Goal: Information Seeking & Learning: Learn about a topic

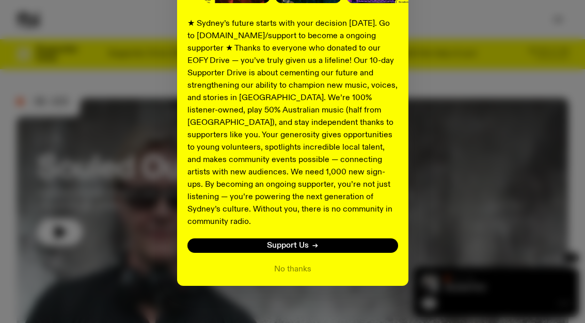
scroll to position [187, 0]
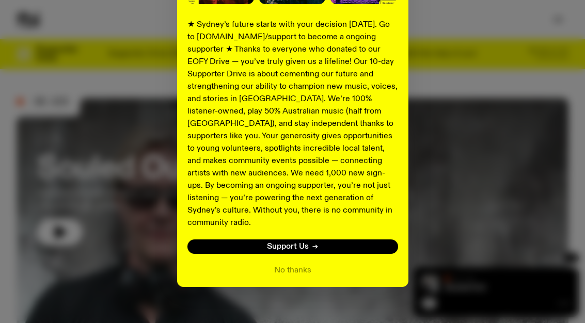
click at [124, 204] on div "Shaping the future of our city’s music, arts, and culture - with the help of YO…" at bounding box center [293, 75] width 552 height 424
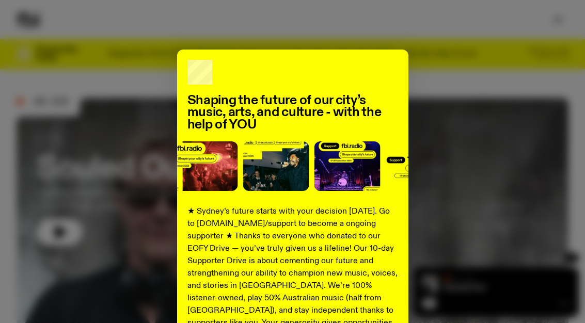
scroll to position [0, 0]
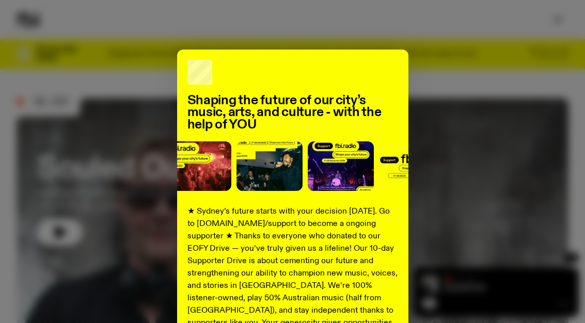
click at [539, 220] on div "Shaping the future of our city’s music, arts, and culture - with the help of YO…" at bounding box center [293, 262] width 552 height 424
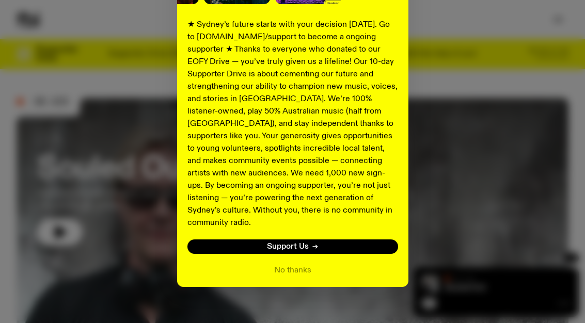
scroll to position [187, 0]
click at [287, 270] on div "Shaping the future of our city’s music, arts, and culture - with the help of YO…" at bounding box center [292, 75] width 231 height 424
click at [278, 264] on button "No thanks" at bounding box center [292, 270] width 37 height 12
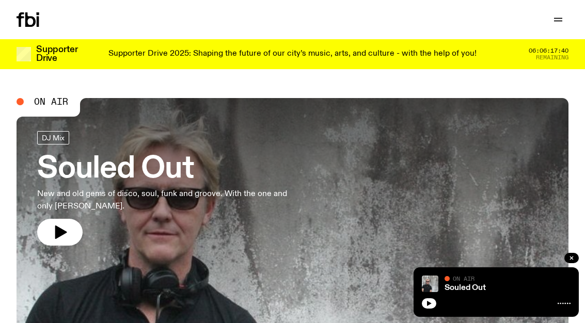
click at [433, 302] on button "button" at bounding box center [429, 303] width 14 height 10
click at [425, 291] on img at bounding box center [430, 284] width 17 height 17
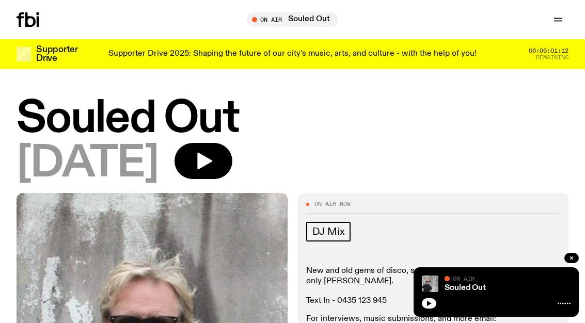
click at [433, 301] on button "button" at bounding box center [429, 303] width 14 height 10
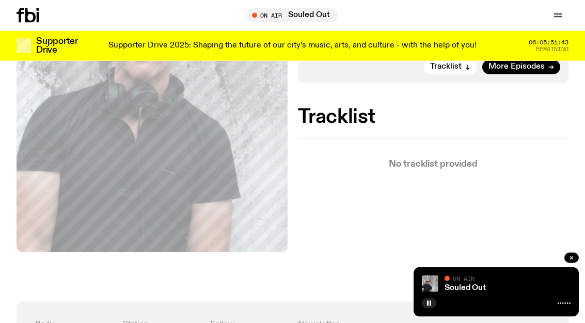
scroll to position [282, 0]
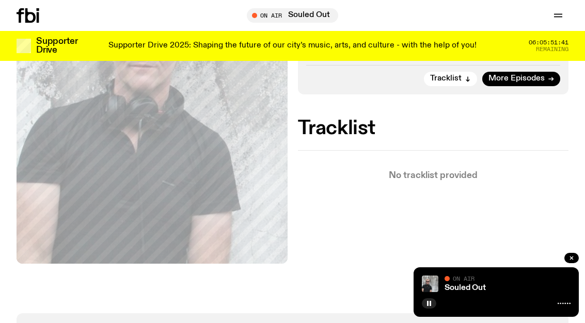
click at [451, 75] on span "Tracklist" at bounding box center [445, 79] width 31 height 8
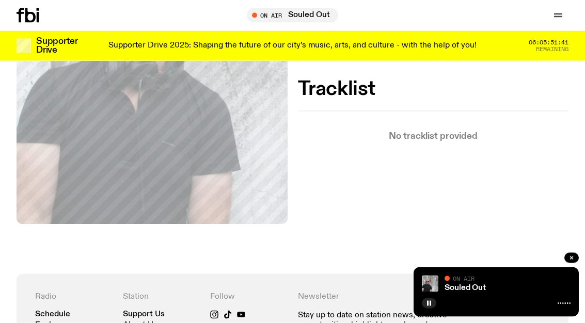
scroll to position [329, 0]
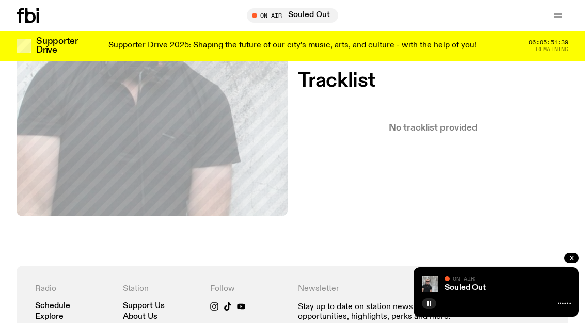
click at [465, 285] on link "Souled Out" at bounding box center [464, 288] width 41 height 8
click at [563, 297] on div at bounding box center [496, 302] width 149 height 12
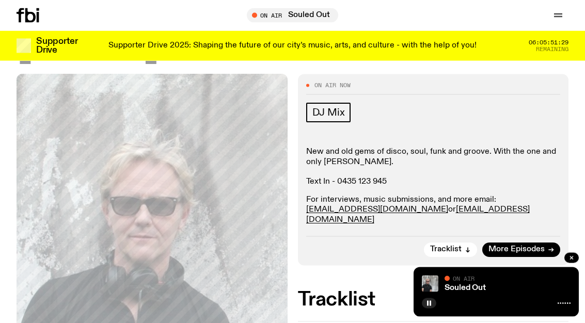
scroll to position [110, 0]
click at [446, 246] on span "Tracklist" at bounding box center [445, 250] width 31 height 8
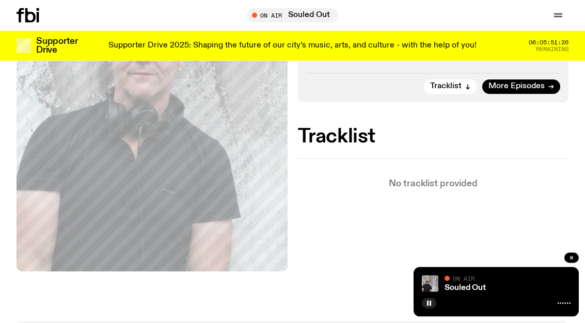
scroll to position [274, 0]
click at [553, 15] on icon "button" at bounding box center [558, 15] width 12 height 12
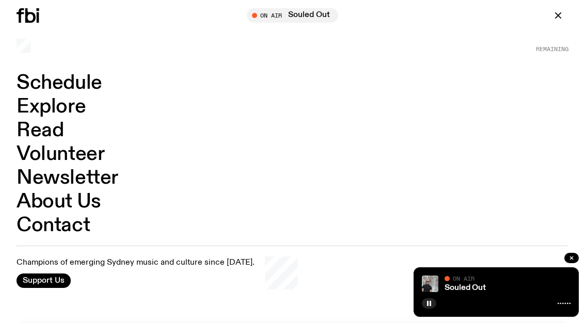
click at [573, 255] on button "button" at bounding box center [571, 258] width 14 height 10
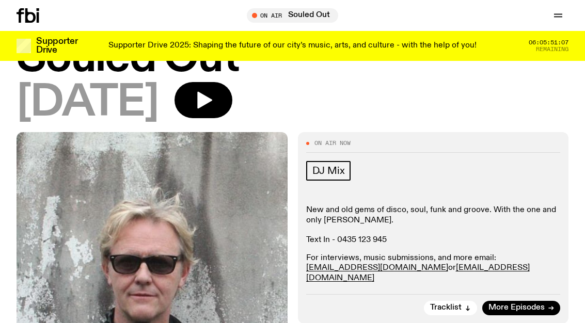
scroll to position [0, 0]
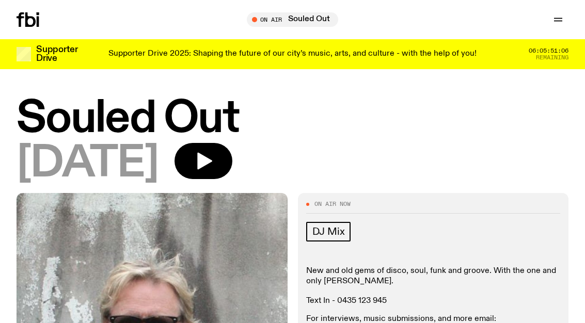
click at [284, 57] on p "Supporter Drive 2025: Shaping the future of our city’s music, arts, and culture…" at bounding box center [292, 54] width 368 height 9
click at [279, 18] on span "Tune in live" at bounding box center [295, 19] width 75 height 8
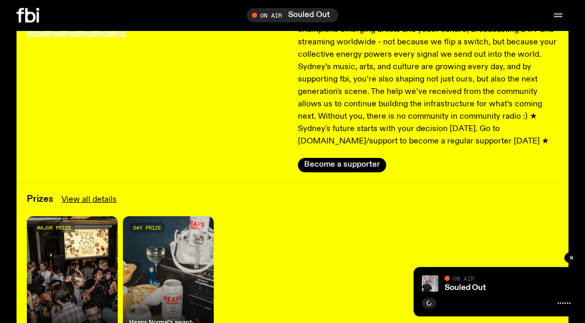
scroll to position [122, 0]
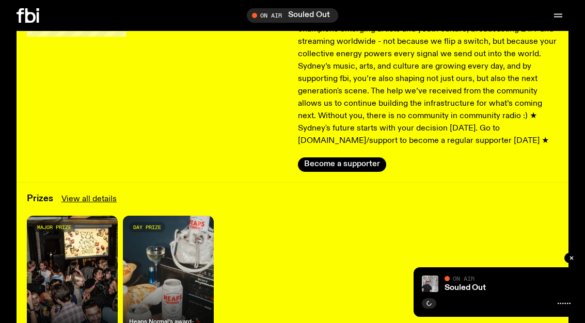
click at [104, 202] on link "View all details" at bounding box center [88, 199] width 55 height 12
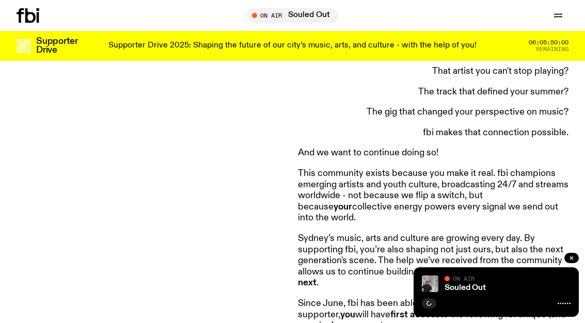
scroll to position [715, 0]
click at [245, 52] on div "Supporter Drive 2025: Shaping the future of our city’s music, arts, and culture…" at bounding box center [292, 46] width 403 height 18
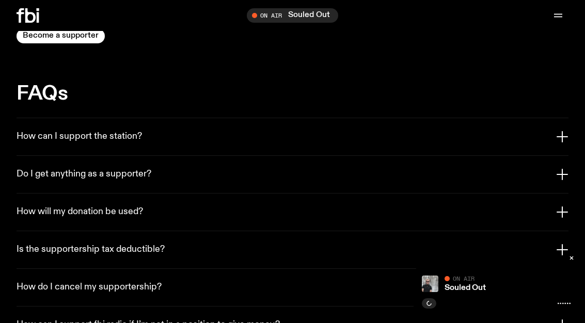
scroll to position [2343, 0]
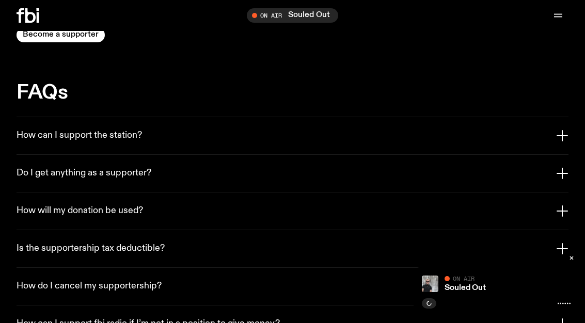
click at [560, 130] on icon "button" at bounding box center [562, 136] width 12 height 12
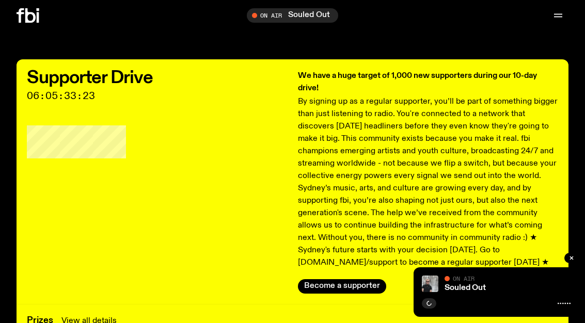
scroll to position [0, 0]
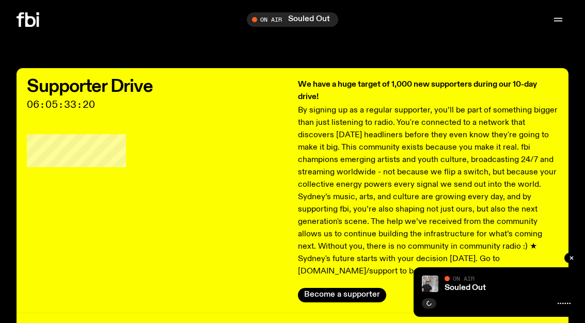
click at [482, 290] on link "Souled Out" at bounding box center [464, 288] width 41 height 8
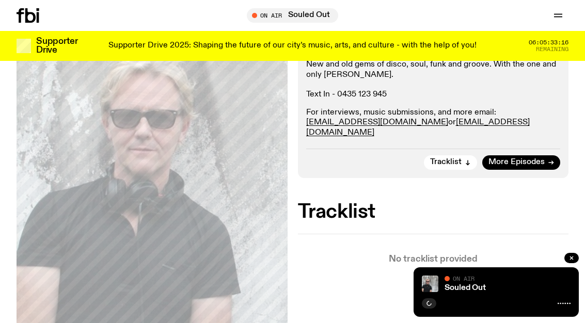
scroll to position [204, 0]
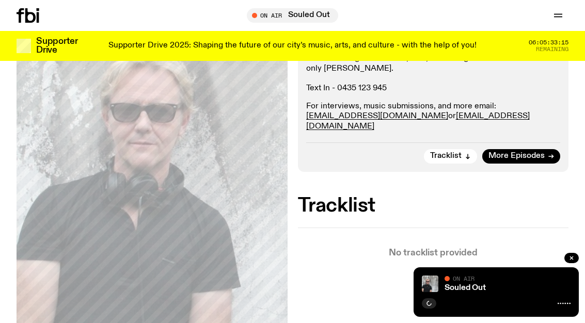
click at [432, 292] on img at bounding box center [430, 284] width 17 height 17
